Goal: Understand process/instructions

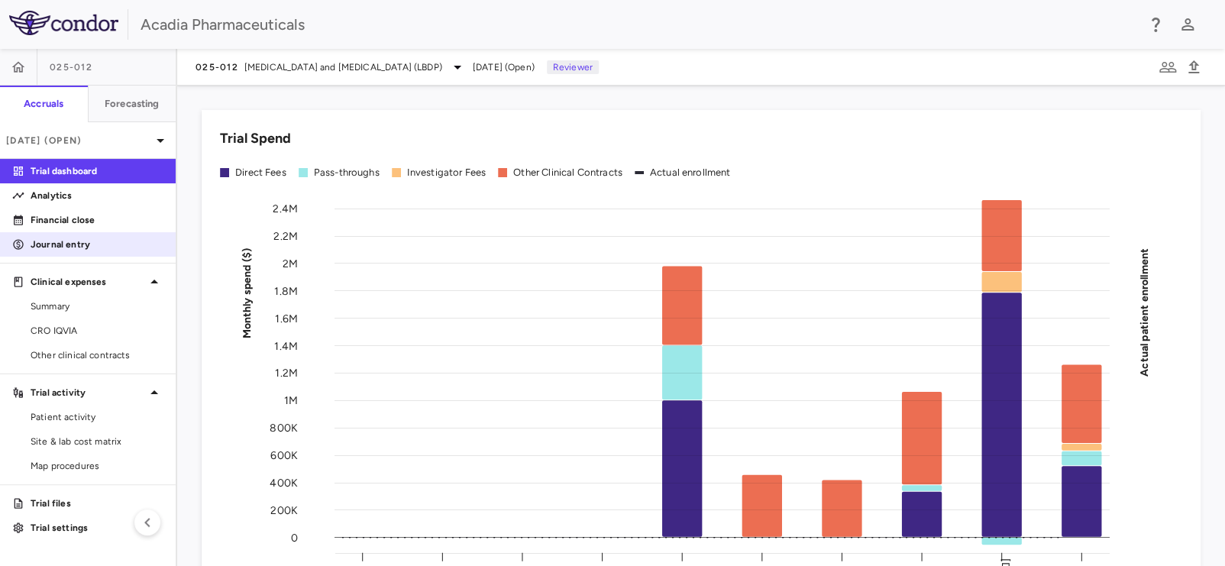
click at [117, 234] on link "Journal entry" at bounding box center [88, 244] width 176 height 23
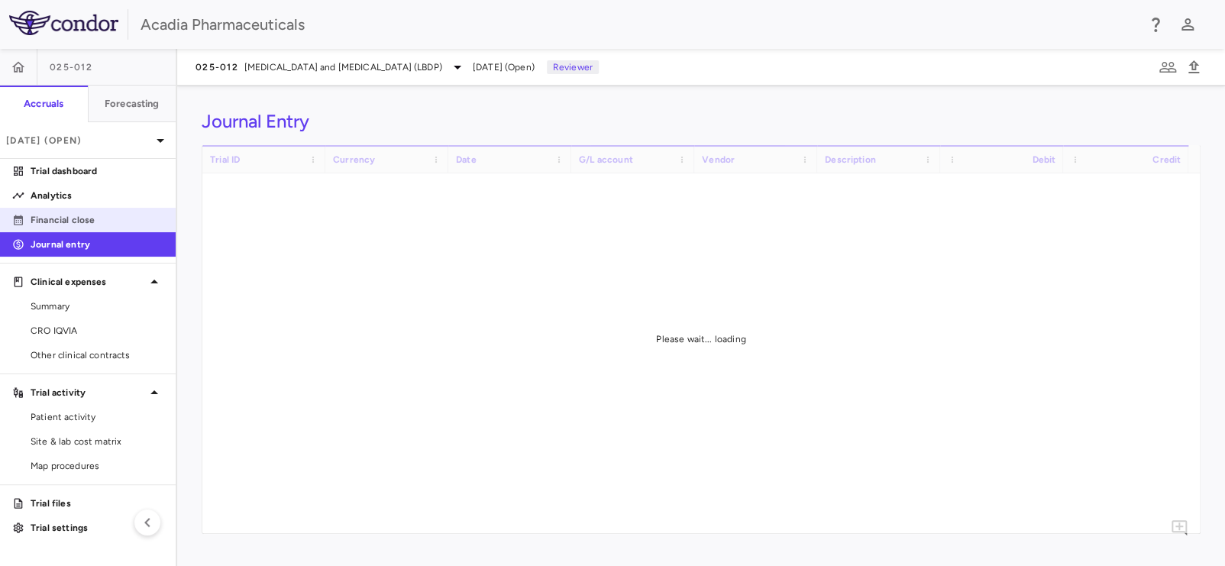
click at [124, 221] on p "Financial close" at bounding box center [97, 220] width 133 height 14
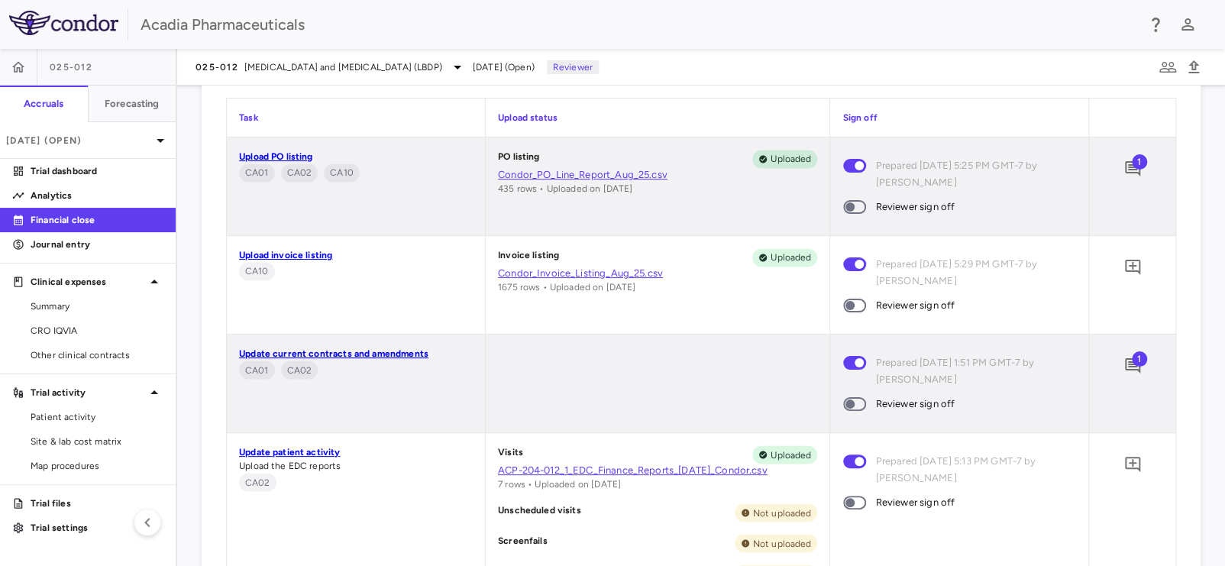
scroll to position [1222, 0]
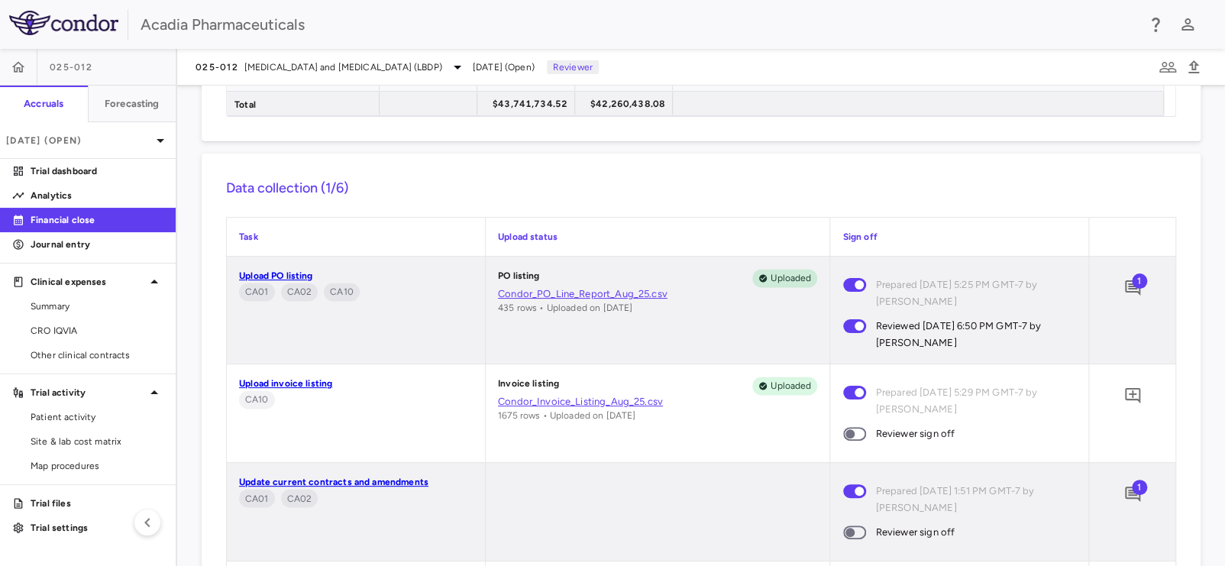
click at [1132, 280] on span "1" at bounding box center [1139, 280] width 15 height 15
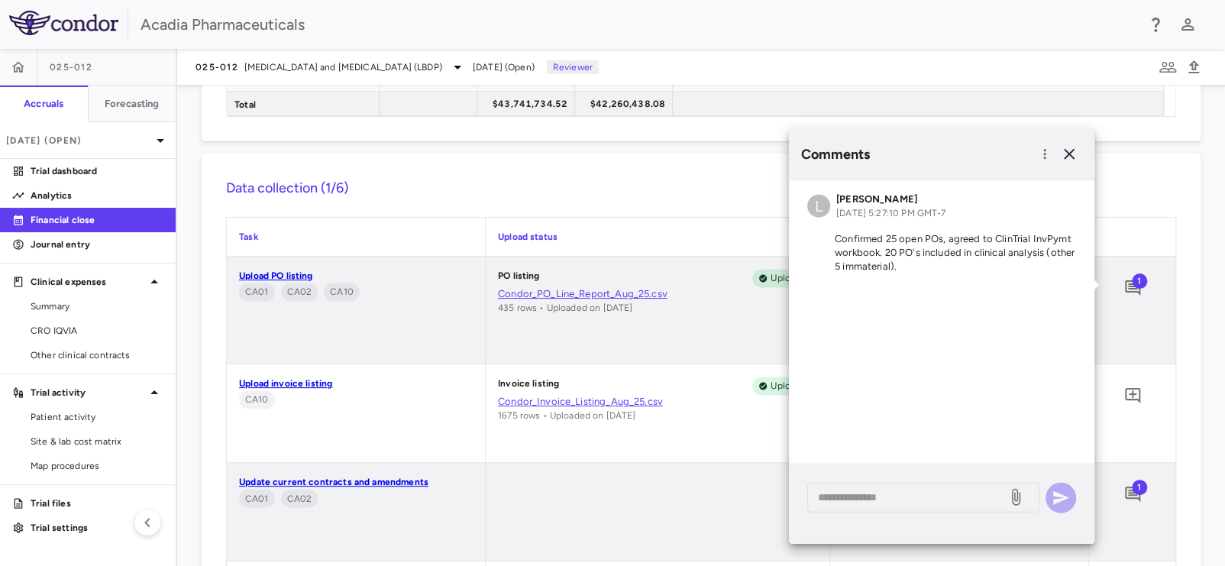
click at [1132, 286] on span "1" at bounding box center [1139, 280] width 15 height 15
click at [1065, 157] on icon "button" at bounding box center [1069, 154] width 11 height 11
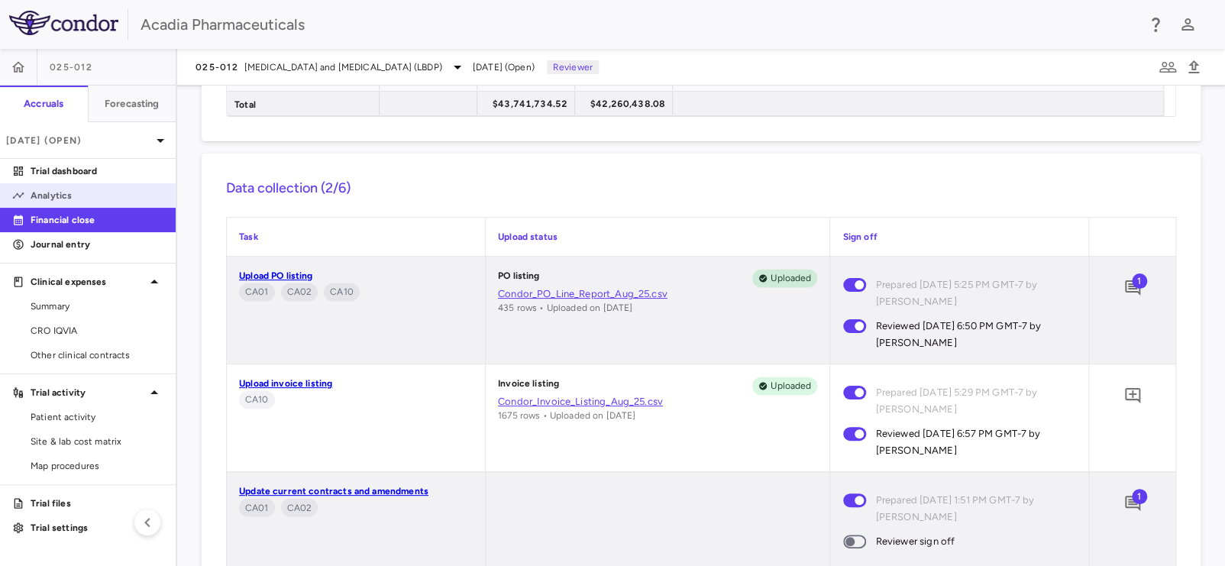
click at [89, 200] on p "Analytics" at bounding box center [97, 196] width 133 height 14
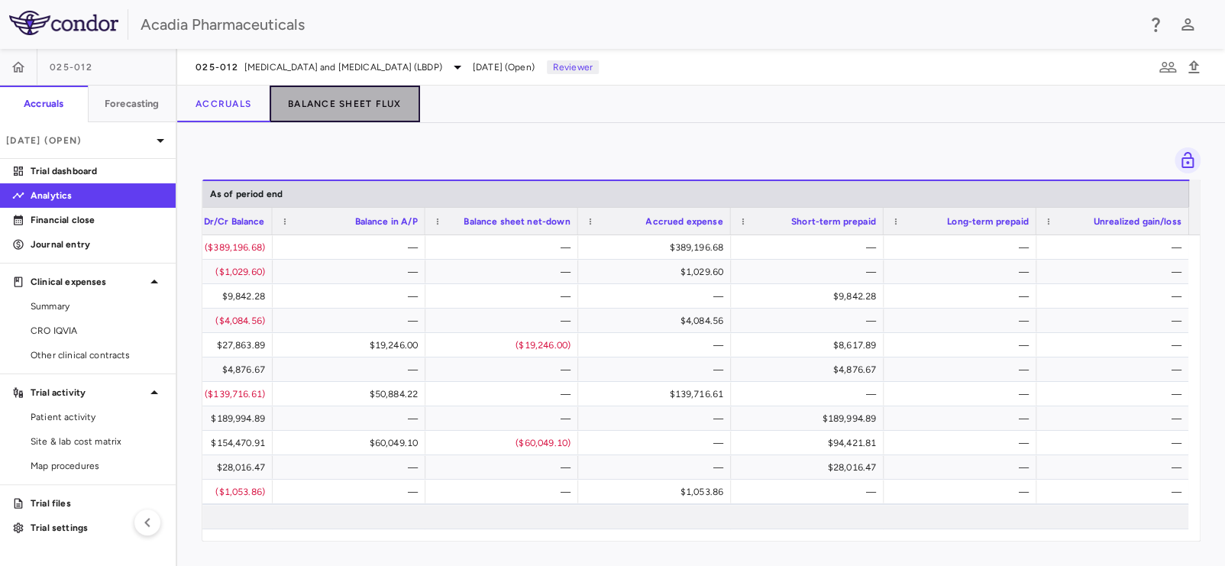
click at [361, 114] on button "Balance Sheet Flux" at bounding box center [345, 104] width 150 height 37
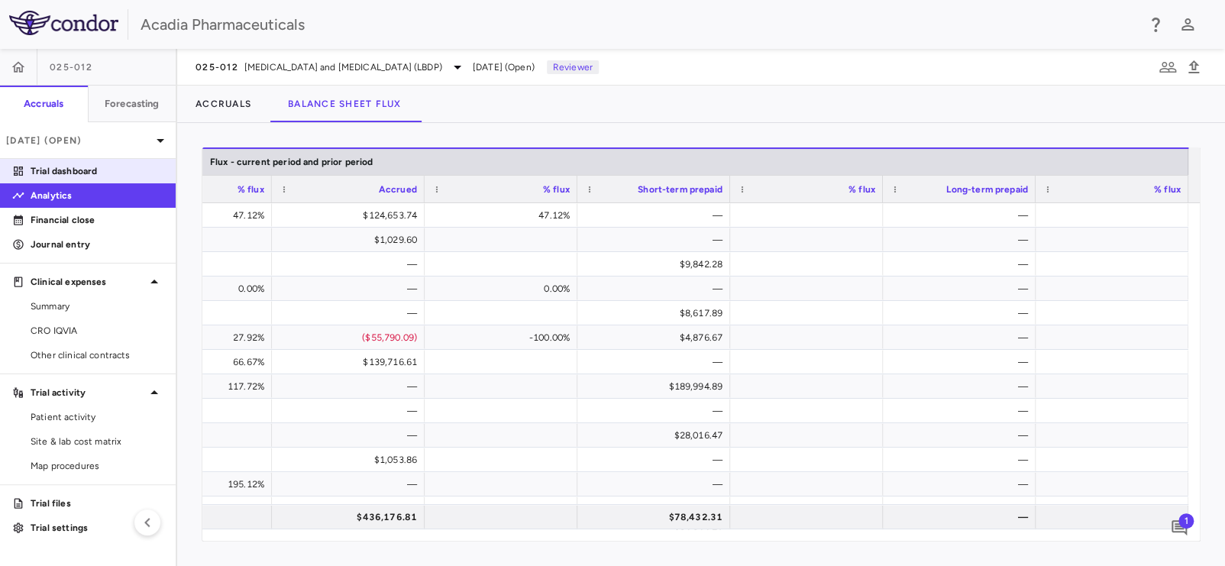
click at [73, 173] on p "Trial dashboard" at bounding box center [97, 171] width 133 height 14
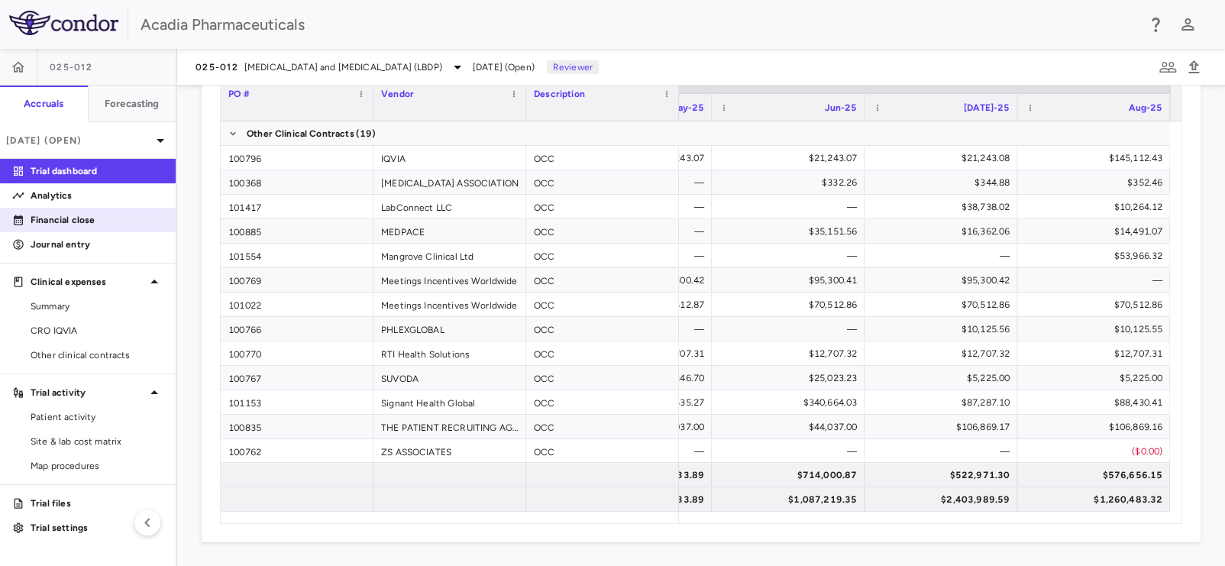
click at [79, 216] on p "Financial close" at bounding box center [97, 220] width 133 height 14
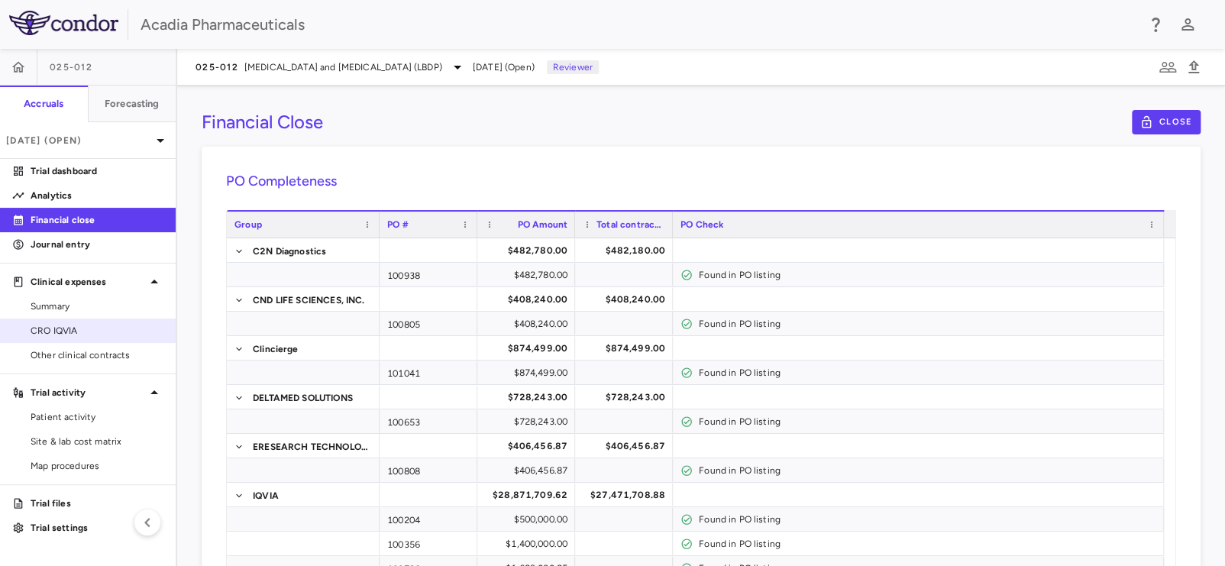
click at [83, 328] on span "CRO IQVIA" at bounding box center [97, 331] width 133 height 14
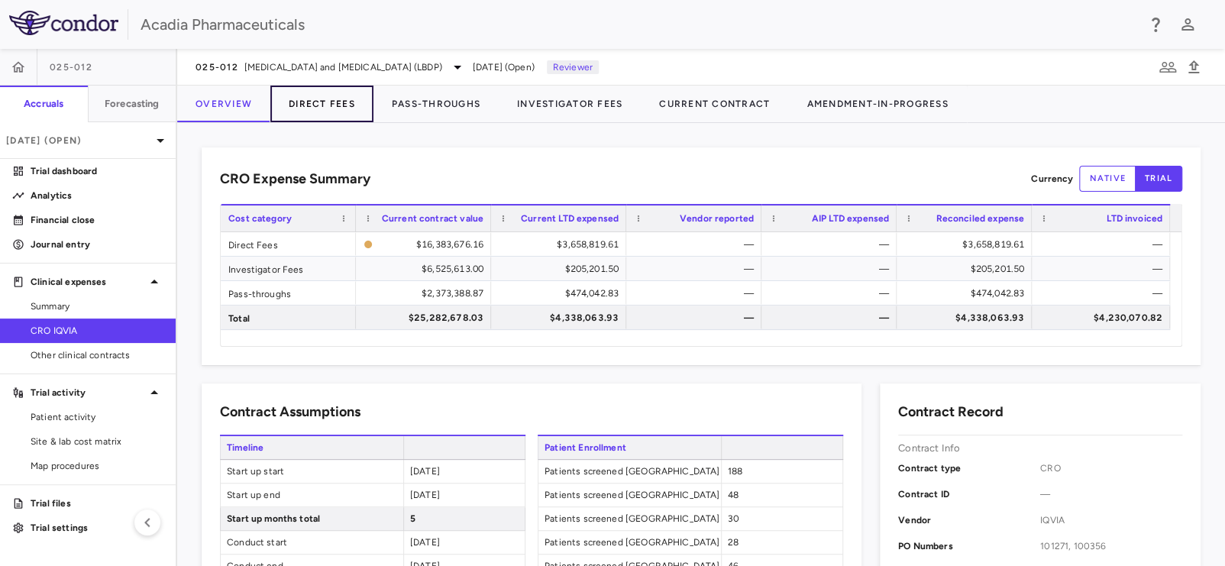
click at [346, 105] on button "Direct Fees" at bounding box center [321, 104] width 103 height 37
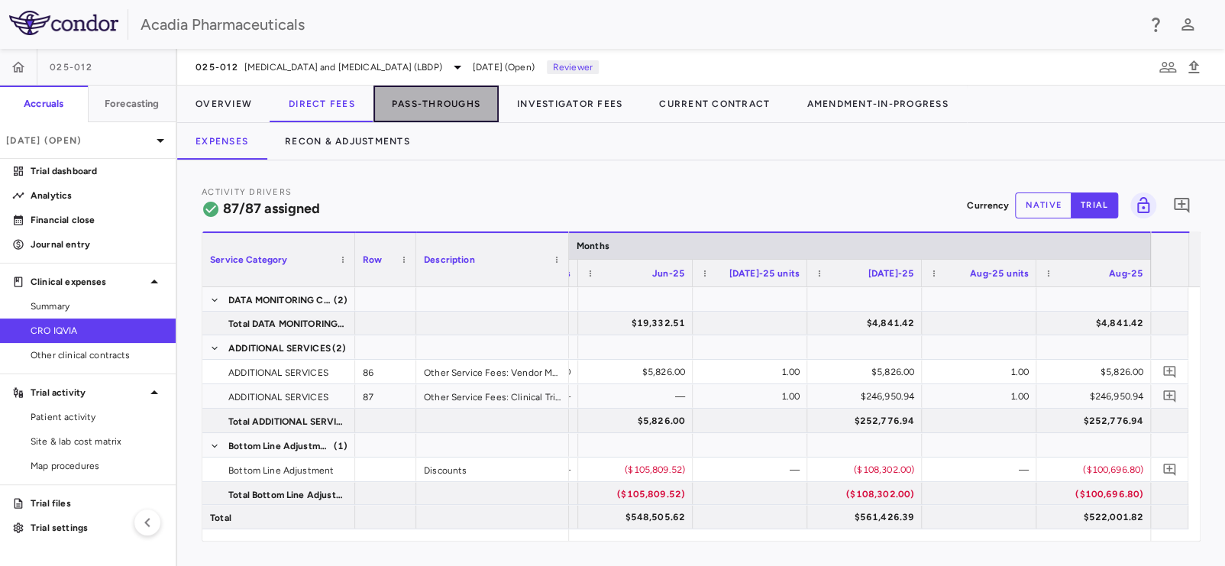
click at [433, 103] on button "Pass-Throughs" at bounding box center [435, 104] width 125 height 37
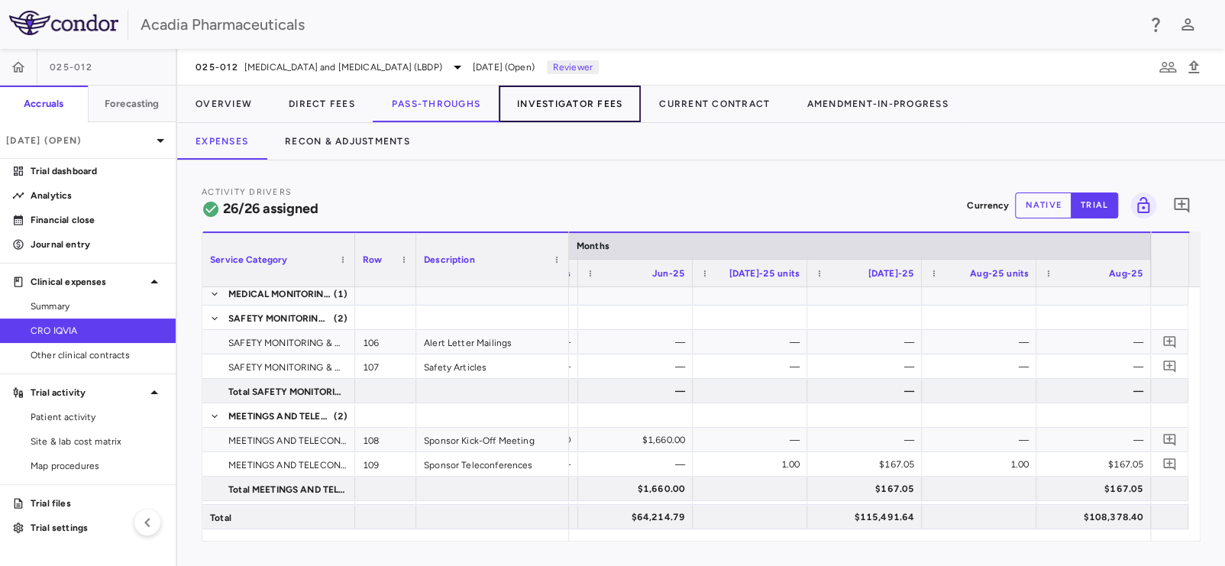
click at [548, 103] on button "Investigator Fees" at bounding box center [570, 104] width 142 height 37
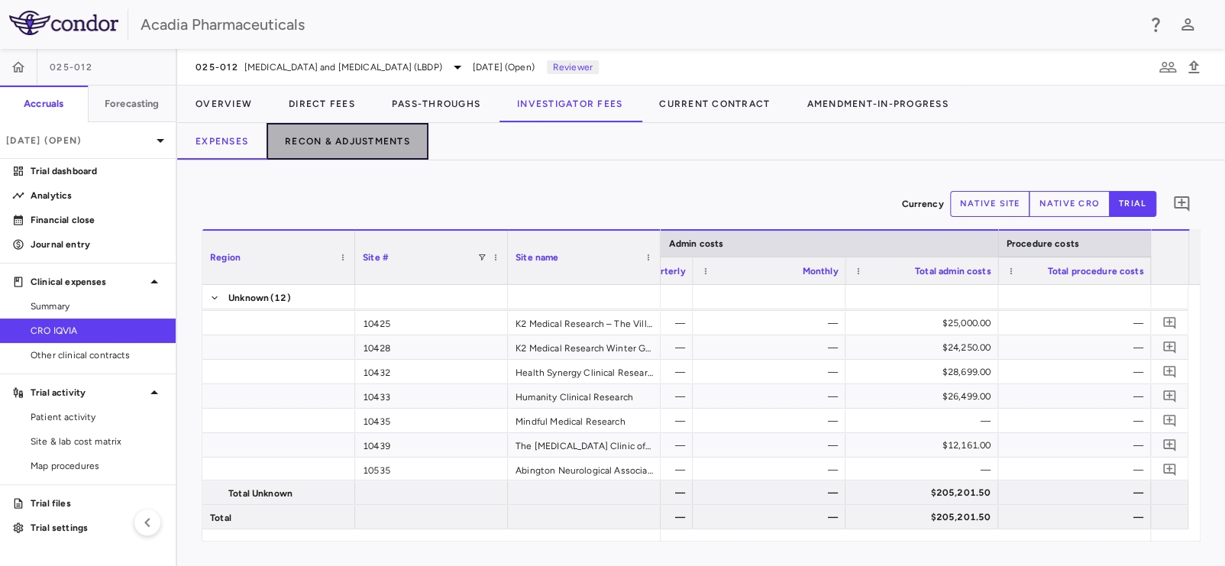
click at [318, 141] on button "Recon & Adjustments" at bounding box center [347, 141] width 162 height 37
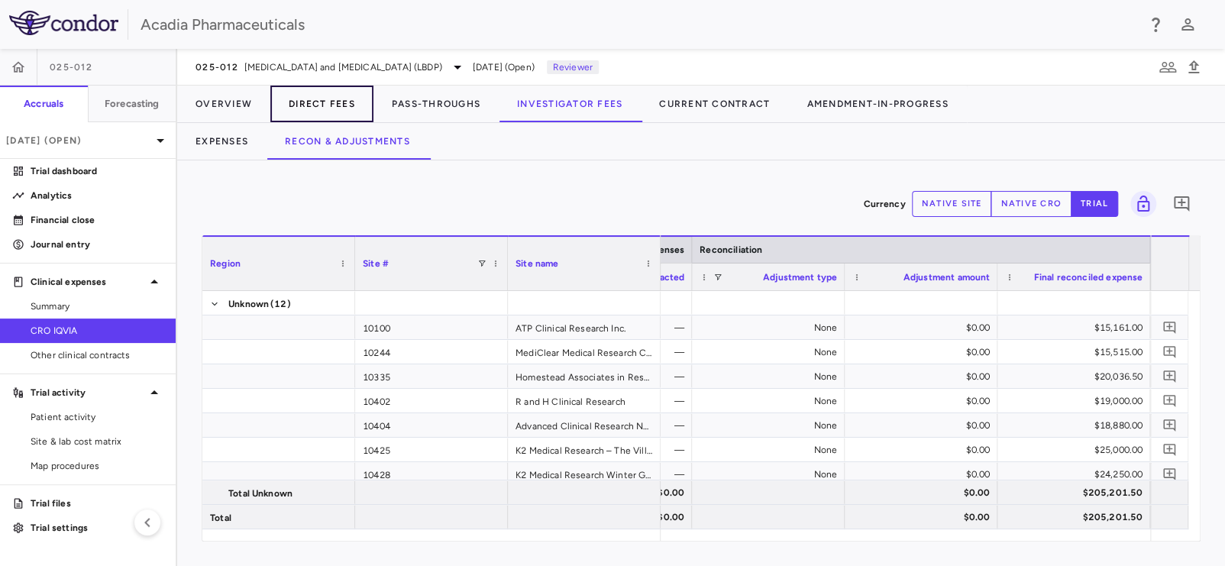
click at [335, 100] on button "Direct Fees" at bounding box center [321, 104] width 103 height 37
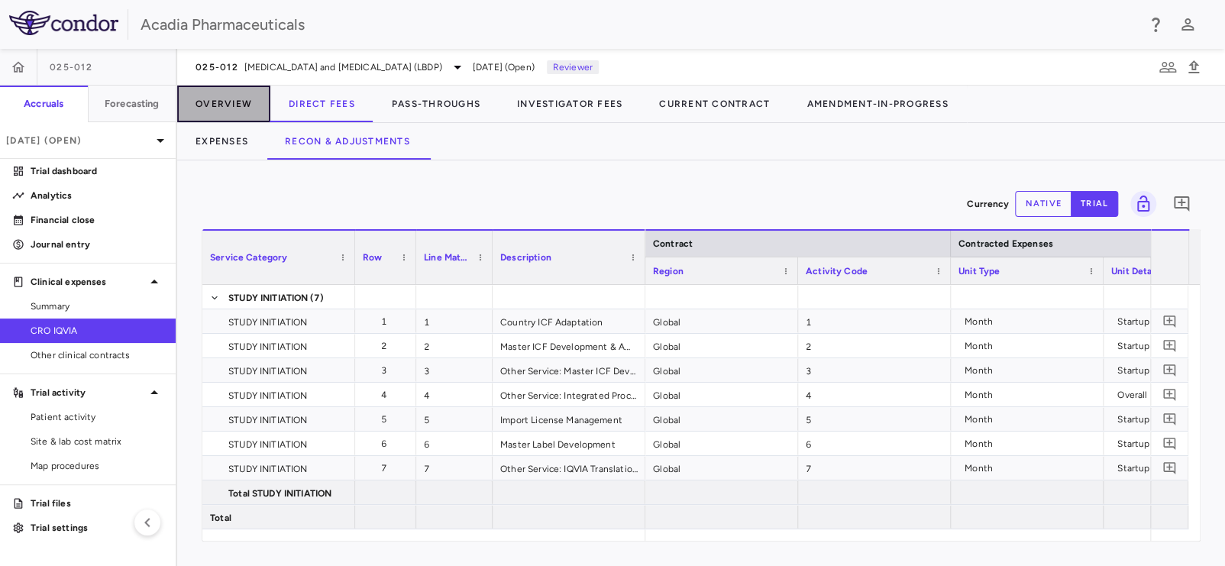
click at [222, 105] on button "Overview" at bounding box center [223, 104] width 93 height 37
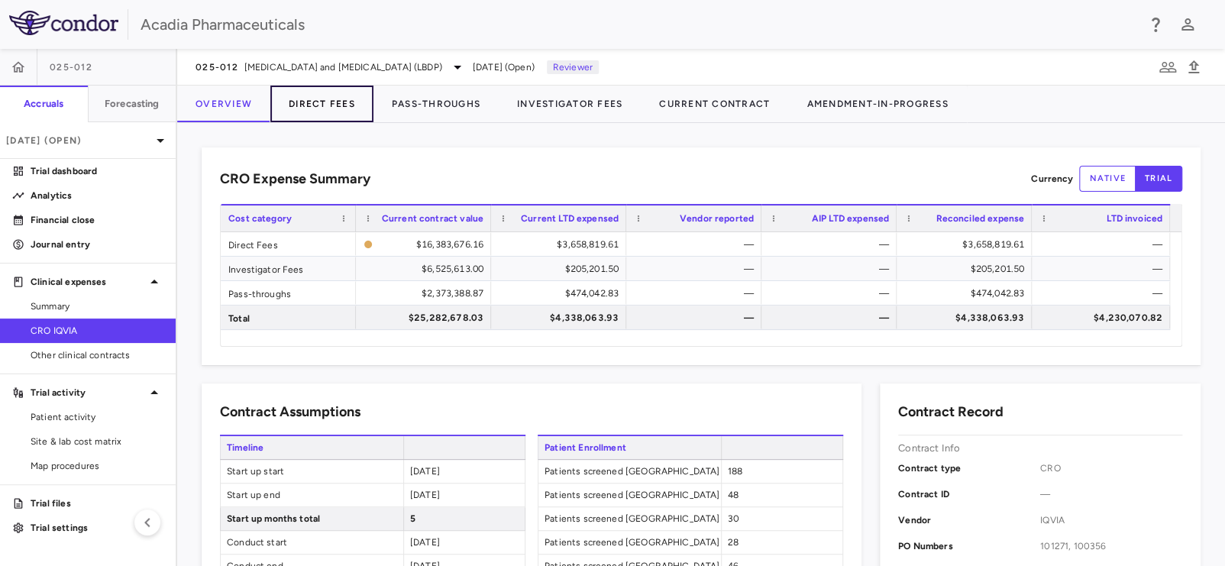
click at [339, 111] on button "Direct Fees" at bounding box center [321, 104] width 103 height 37
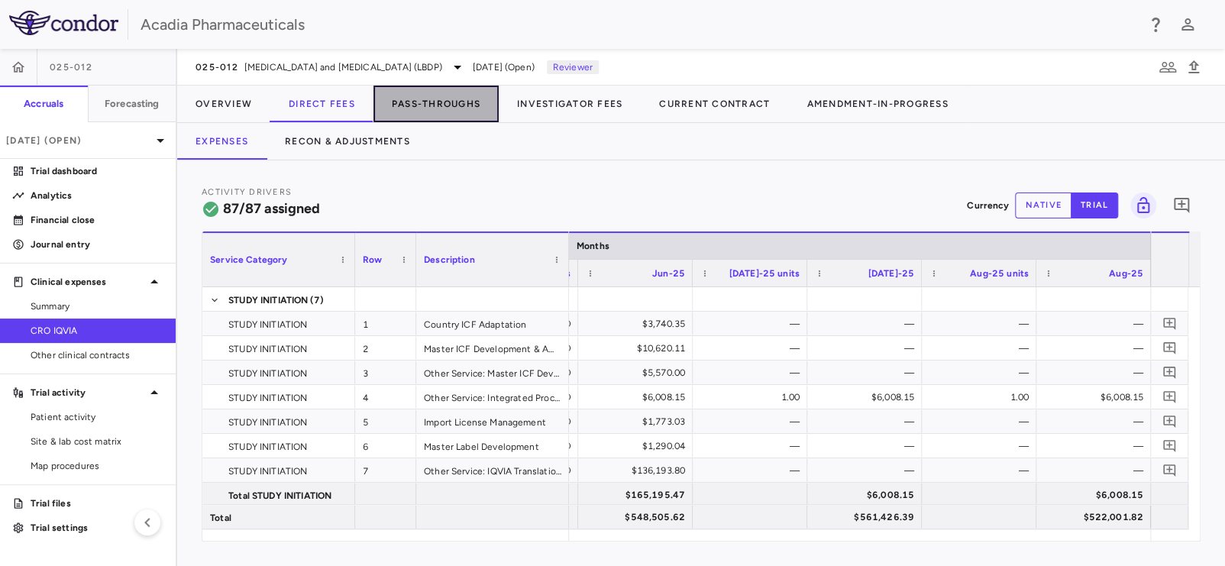
click at [451, 102] on button "Pass-Throughs" at bounding box center [435, 104] width 125 height 37
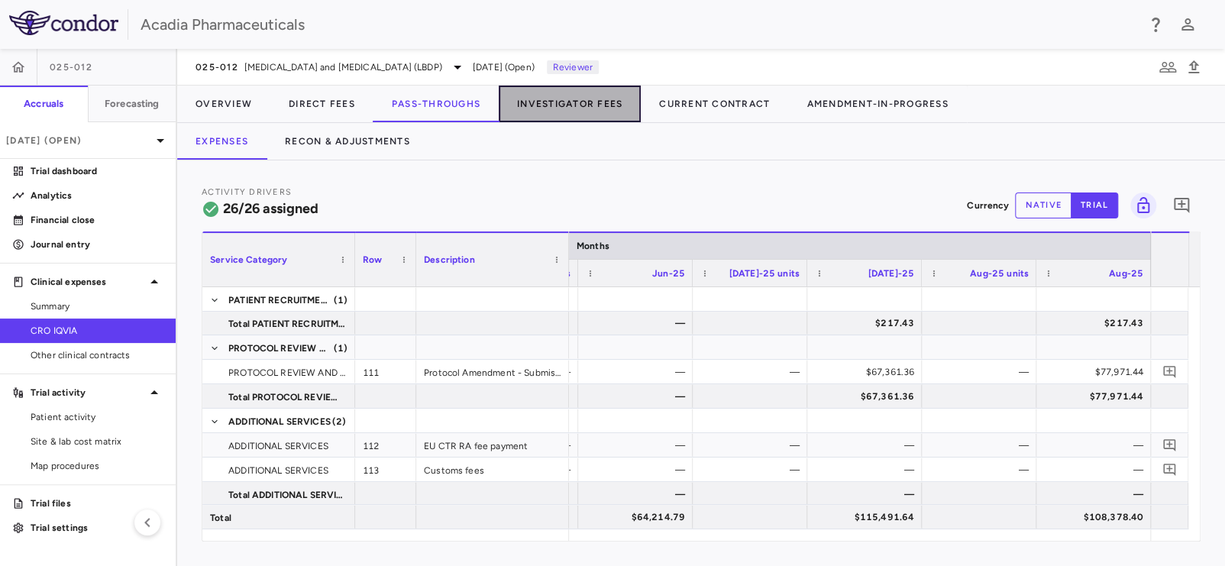
click at [577, 106] on button "Investigator Fees" at bounding box center [570, 104] width 142 height 37
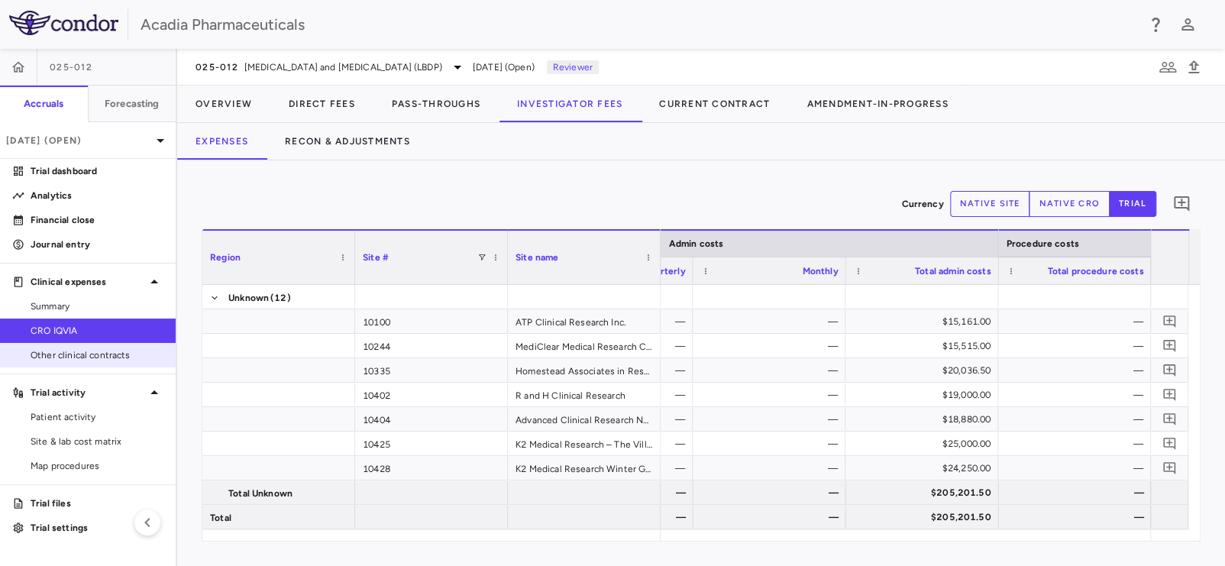
click at [69, 357] on span "Other clinical contracts" at bounding box center [97, 355] width 133 height 14
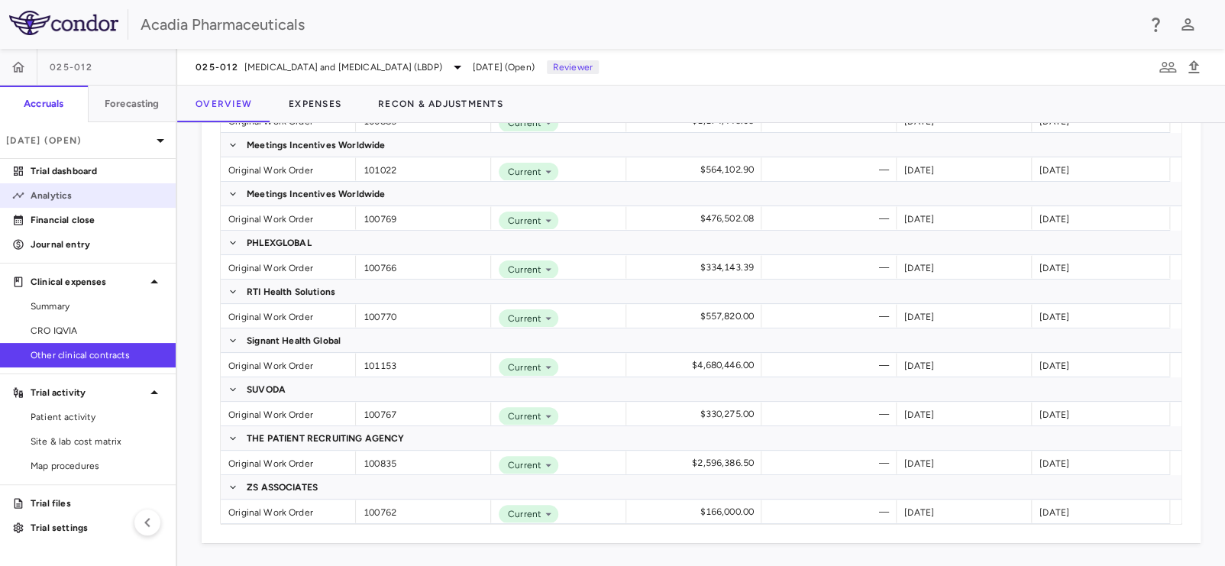
click at [76, 190] on p "Analytics" at bounding box center [97, 196] width 133 height 14
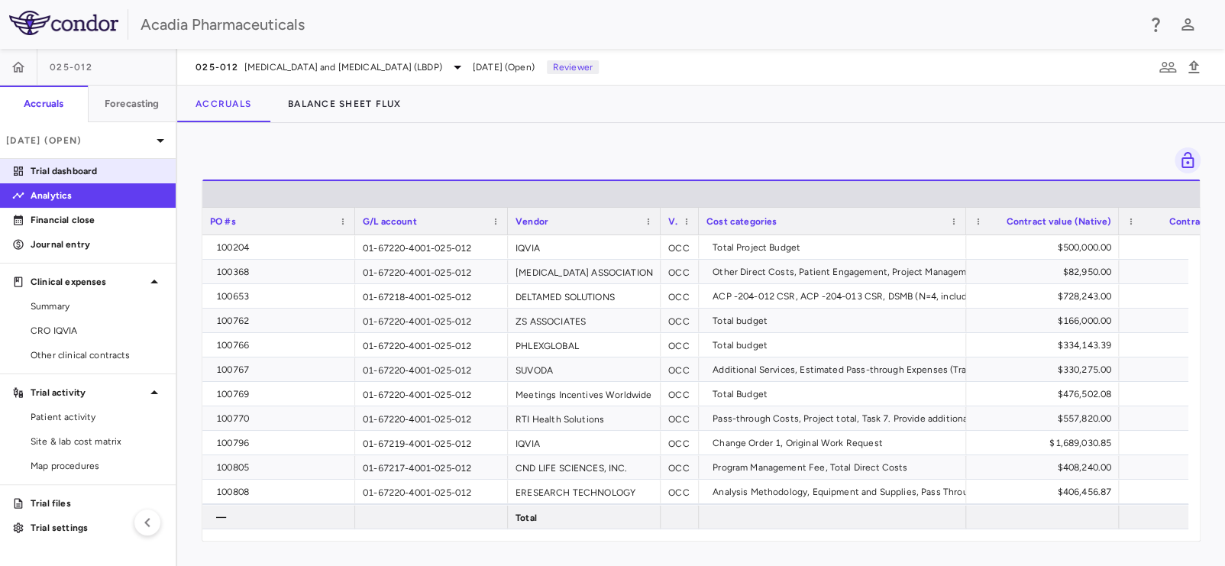
click at [86, 177] on p "Trial dashboard" at bounding box center [97, 171] width 133 height 14
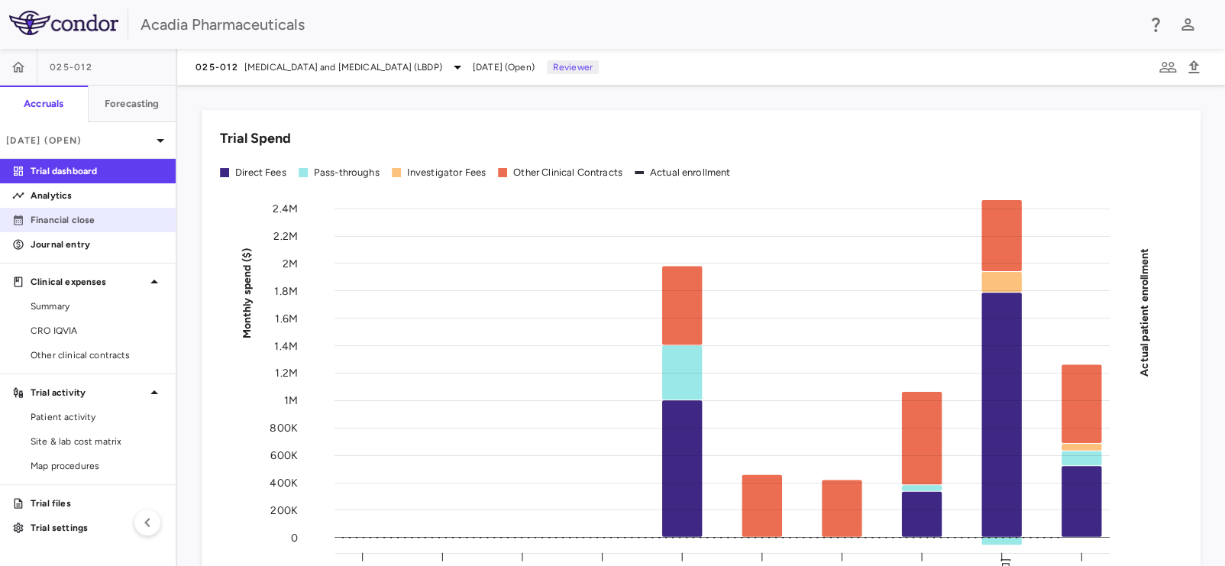
click at [80, 227] on link "Financial close" at bounding box center [88, 219] width 176 height 23
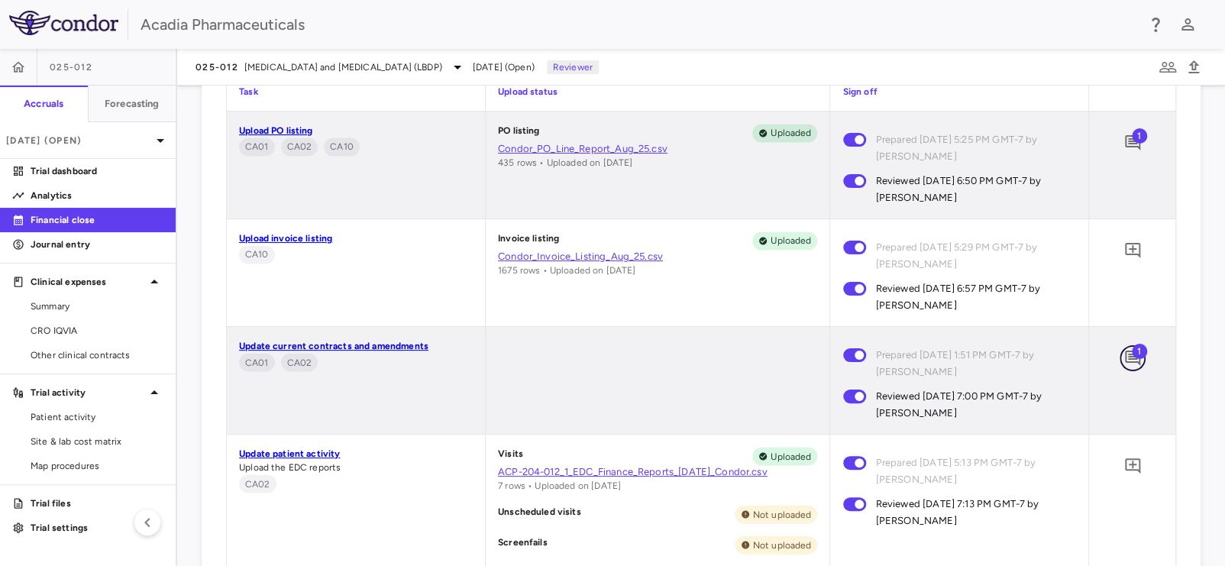
click at [1125, 350] on icon "Add comment" at bounding box center [1132, 357] width 15 height 15
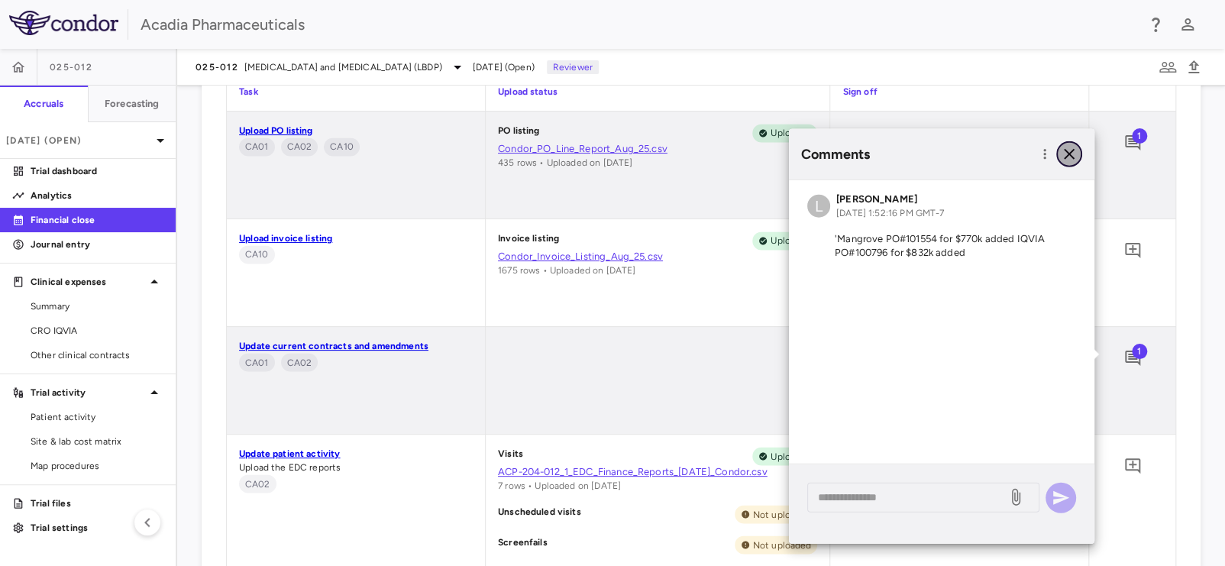
click at [1067, 153] on icon "button" at bounding box center [1069, 154] width 11 height 11
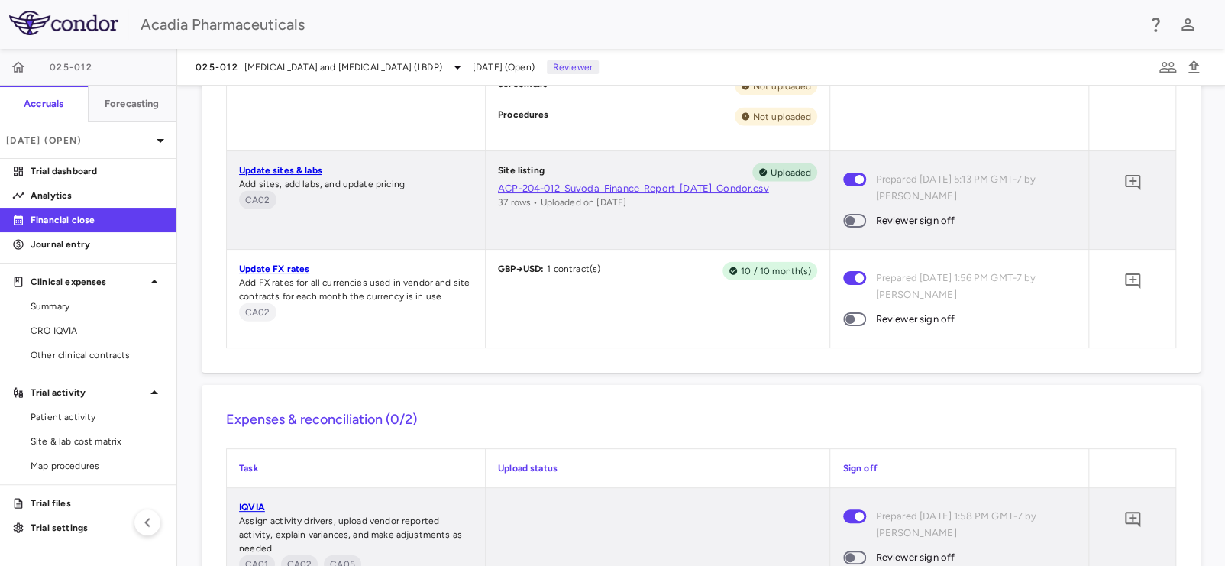
scroll to position [1672, 0]
